Goal: Task Accomplishment & Management: Complete application form

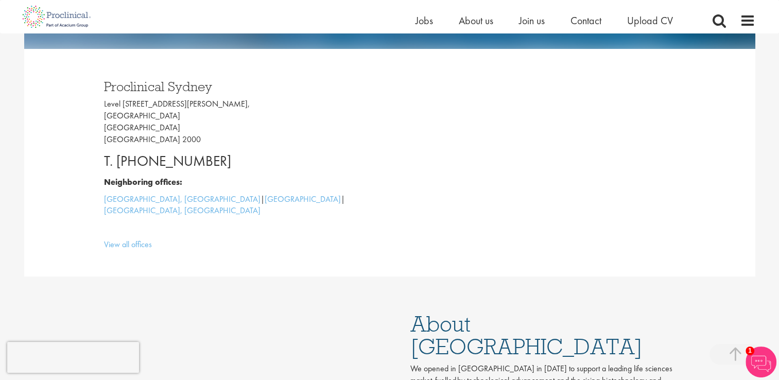
scroll to position [268, 0]
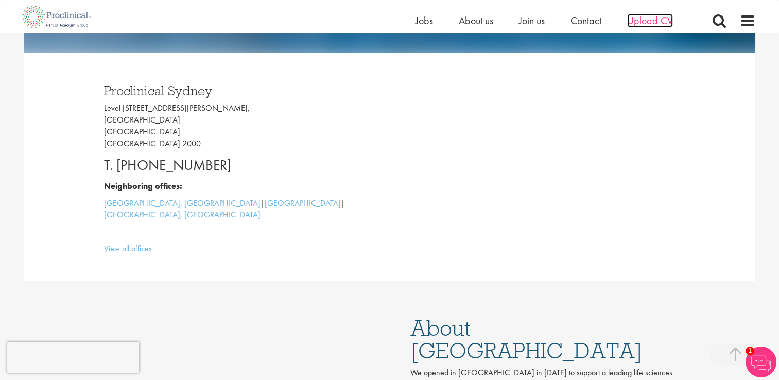
click at [650, 20] on span "Upload CV" at bounding box center [651, 20] width 46 height 13
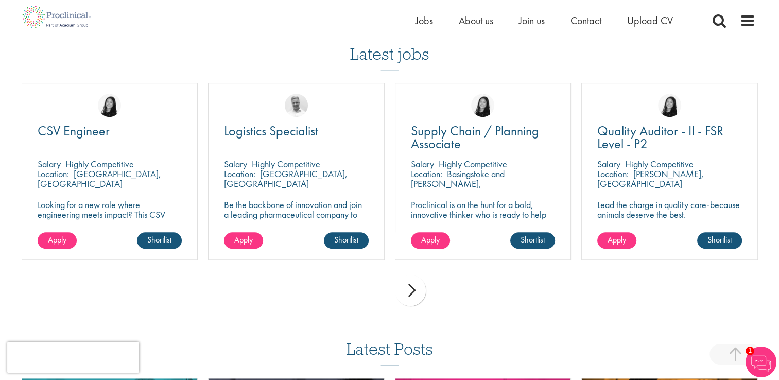
scroll to position [721, 0]
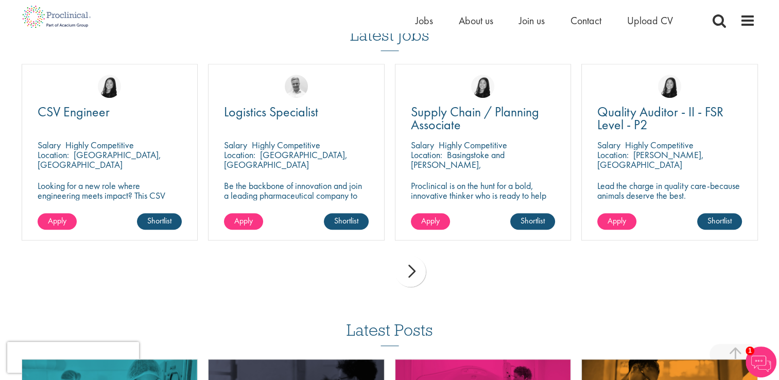
click at [427, 281] on div "prev next" at bounding box center [389, 273] width 747 height 45
click at [416, 272] on div "next" at bounding box center [410, 271] width 31 height 31
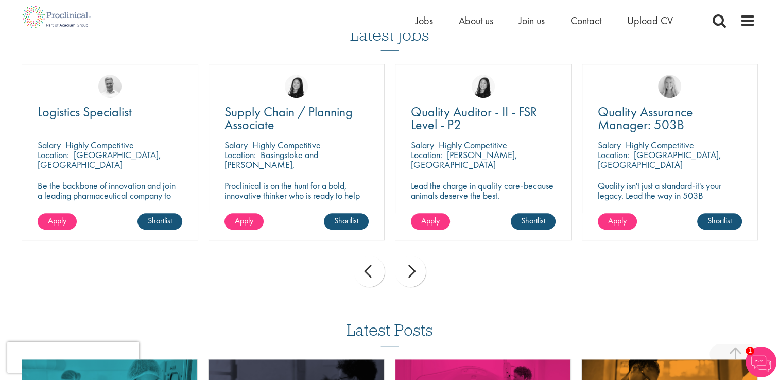
click at [408, 265] on div "next" at bounding box center [410, 271] width 31 height 31
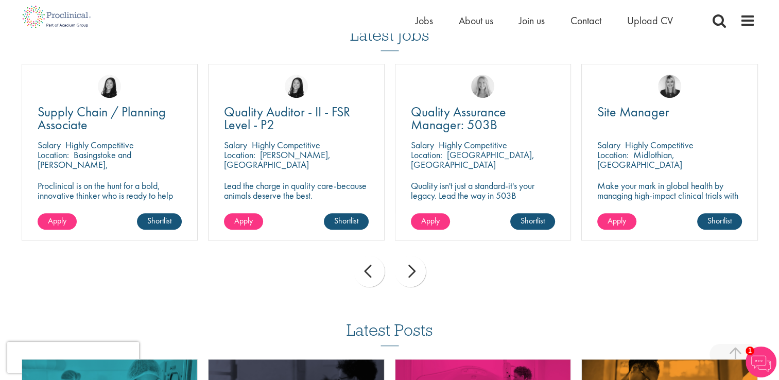
click at [406, 262] on div "next" at bounding box center [410, 271] width 31 height 31
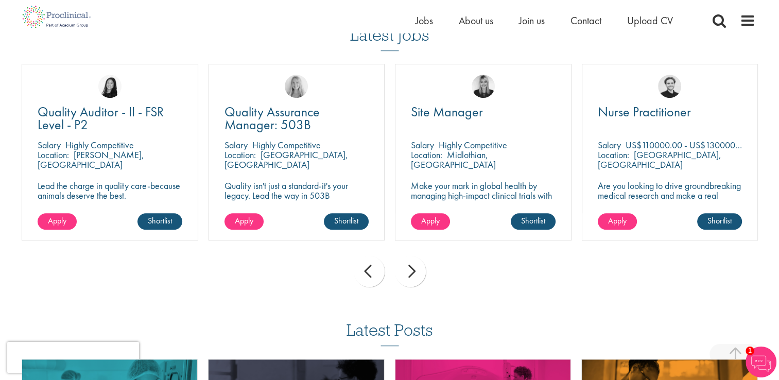
click at [406, 262] on div "next" at bounding box center [410, 271] width 31 height 31
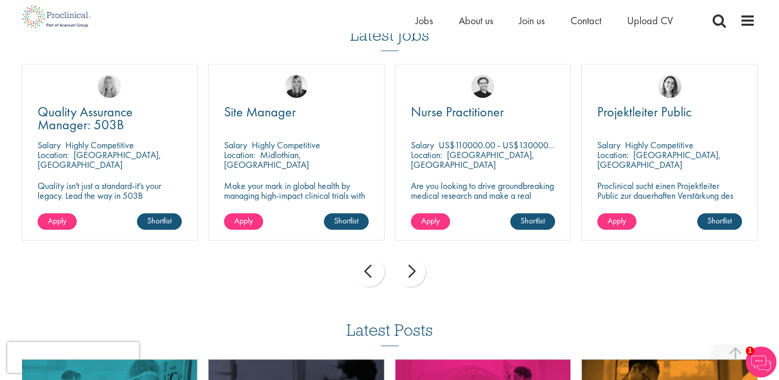
click at [402, 258] on div "next" at bounding box center [410, 271] width 31 height 31
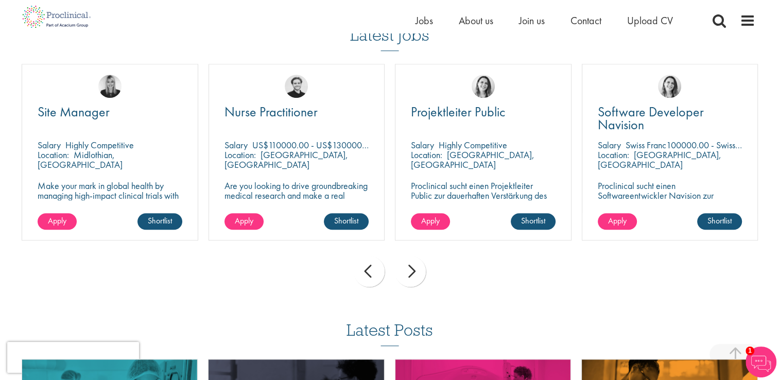
click at [402, 258] on div "next" at bounding box center [410, 271] width 31 height 31
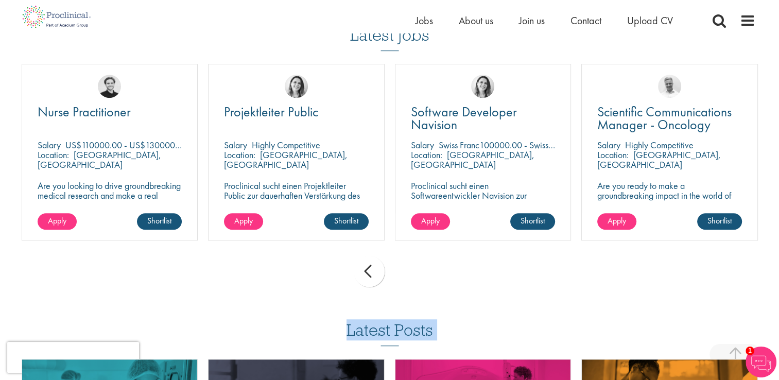
click at [402, 257] on div "prev next" at bounding box center [389, 273] width 747 height 45
drag, startPoint x: 402, startPoint y: 257, endPoint x: 373, endPoint y: 275, distance: 34.5
click at [373, 275] on div "prev" at bounding box center [369, 271] width 31 height 31
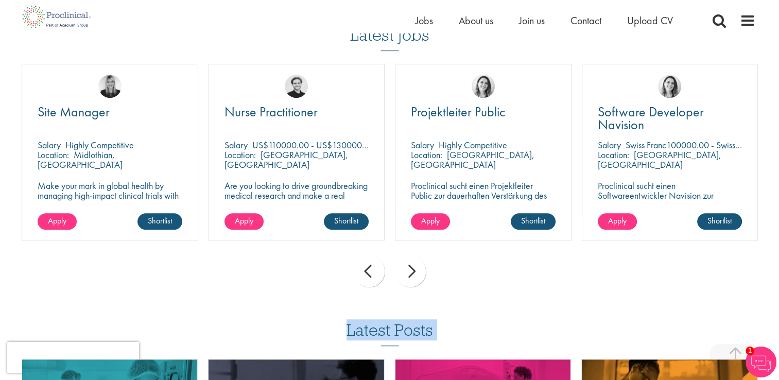
click at [373, 275] on div "prev" at bounding box center [369, 271] width 31 height 31
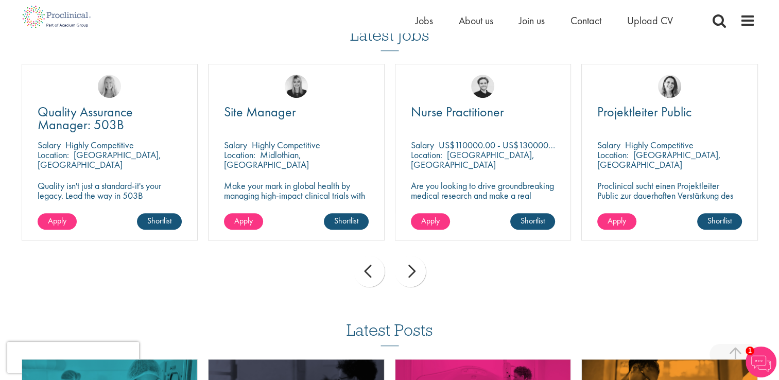
drag, startPoint x: 774, startPoint y: 200, endPoint x: 774, endPoint y: 178, distance: 22.2
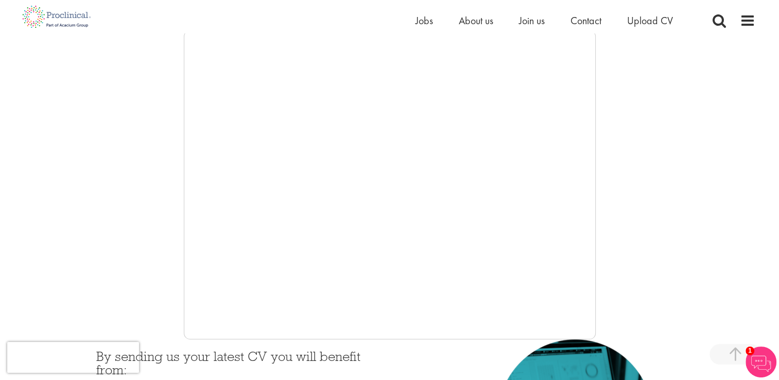
scroll to position [163, 0]
